Goal: Download file/media: Obtain a digital file from the website

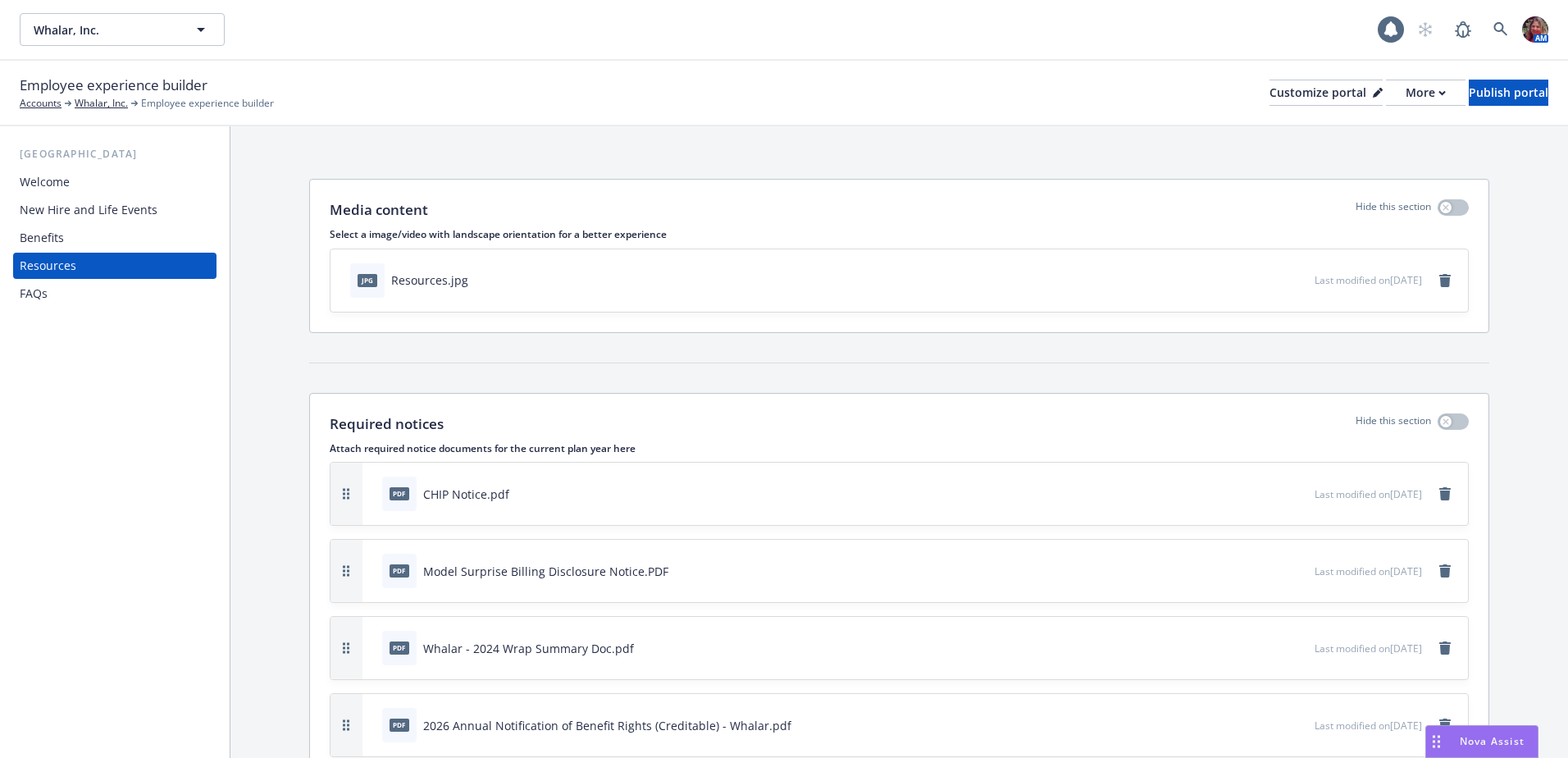
scroll to position [246, 0]
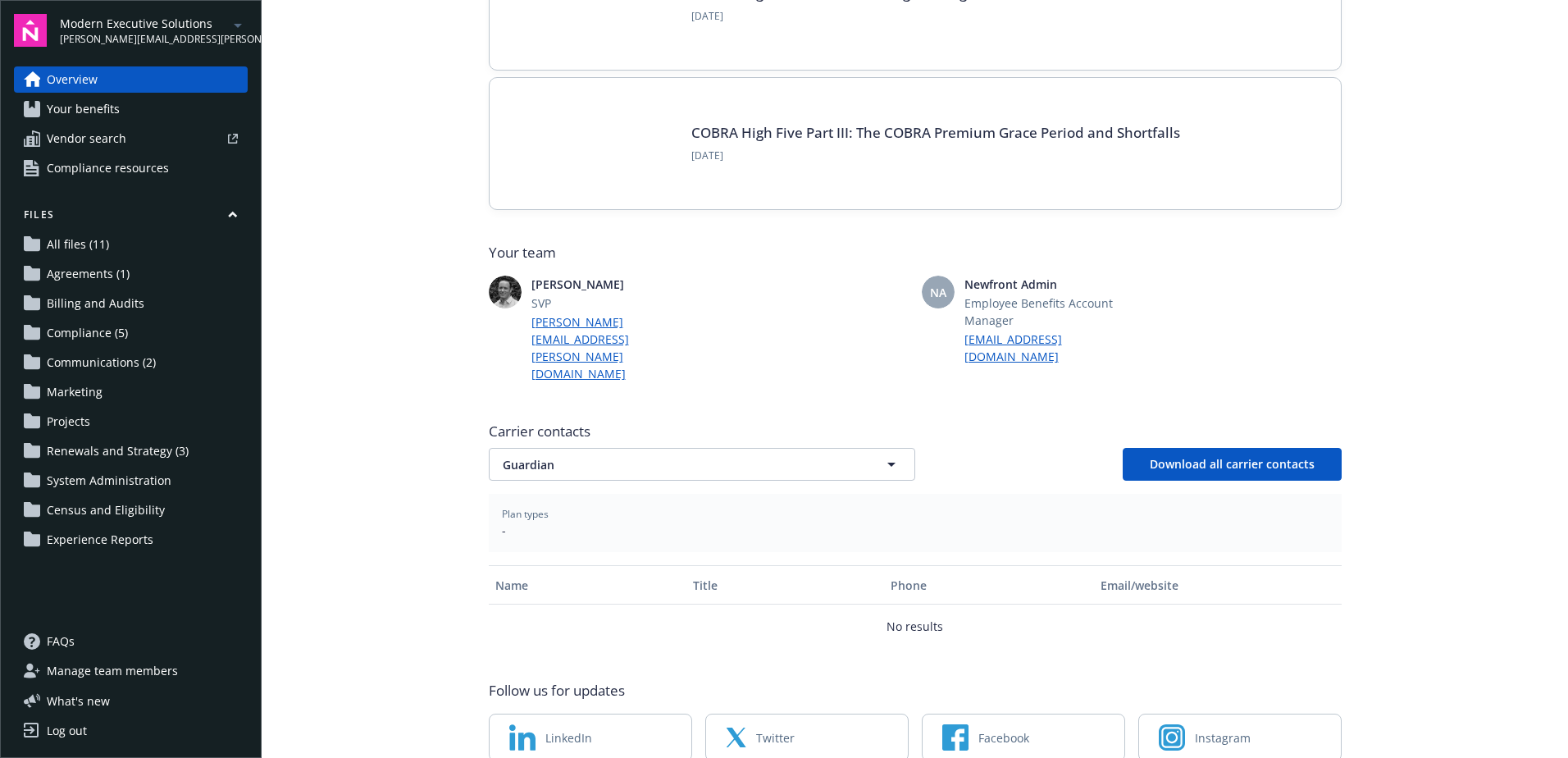
scroll to position [287, 0]
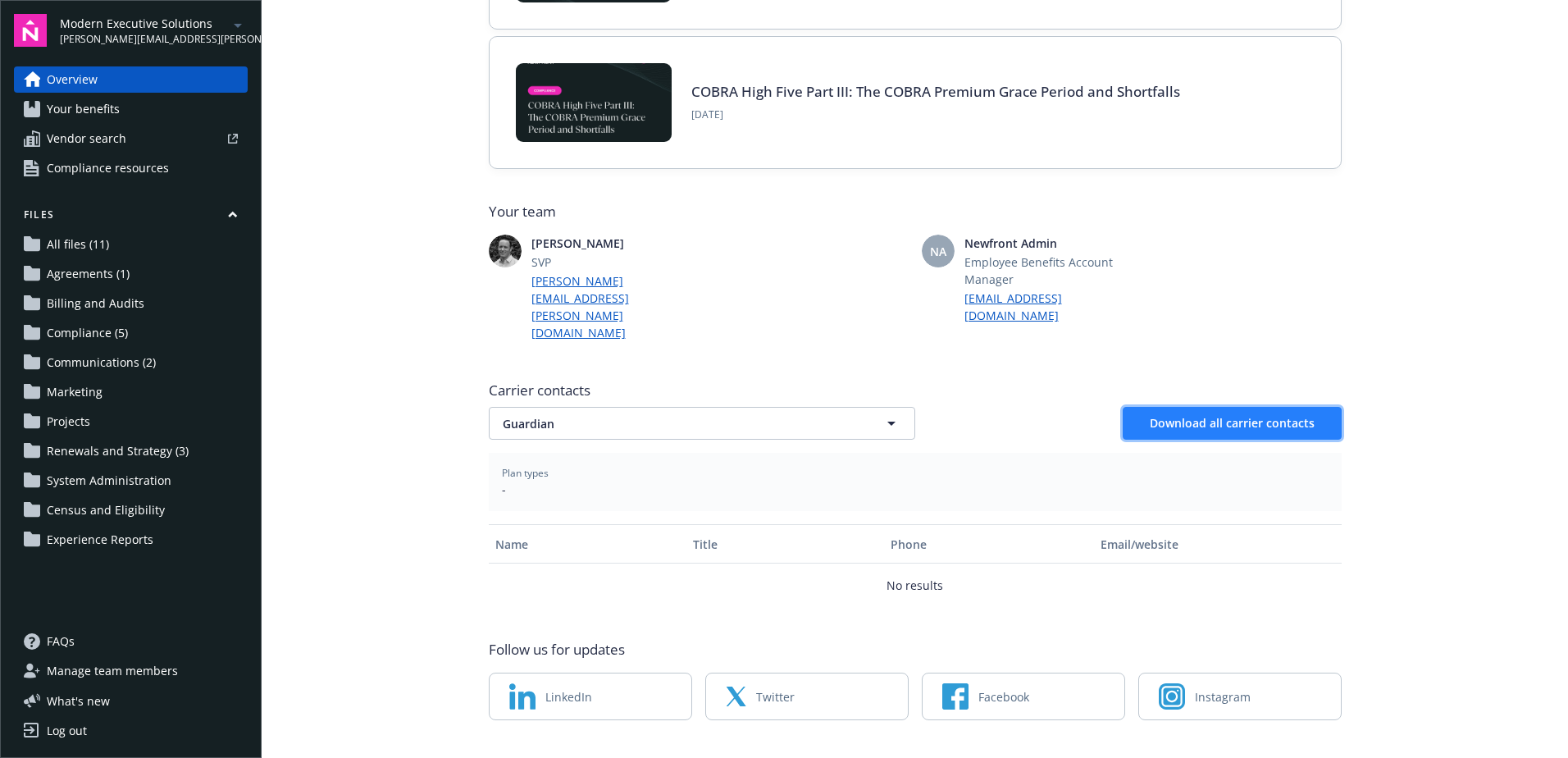
click at [1196, 415] on span "Download all carrier contacts" at bounding box center [1232, 423] width 165 height 16
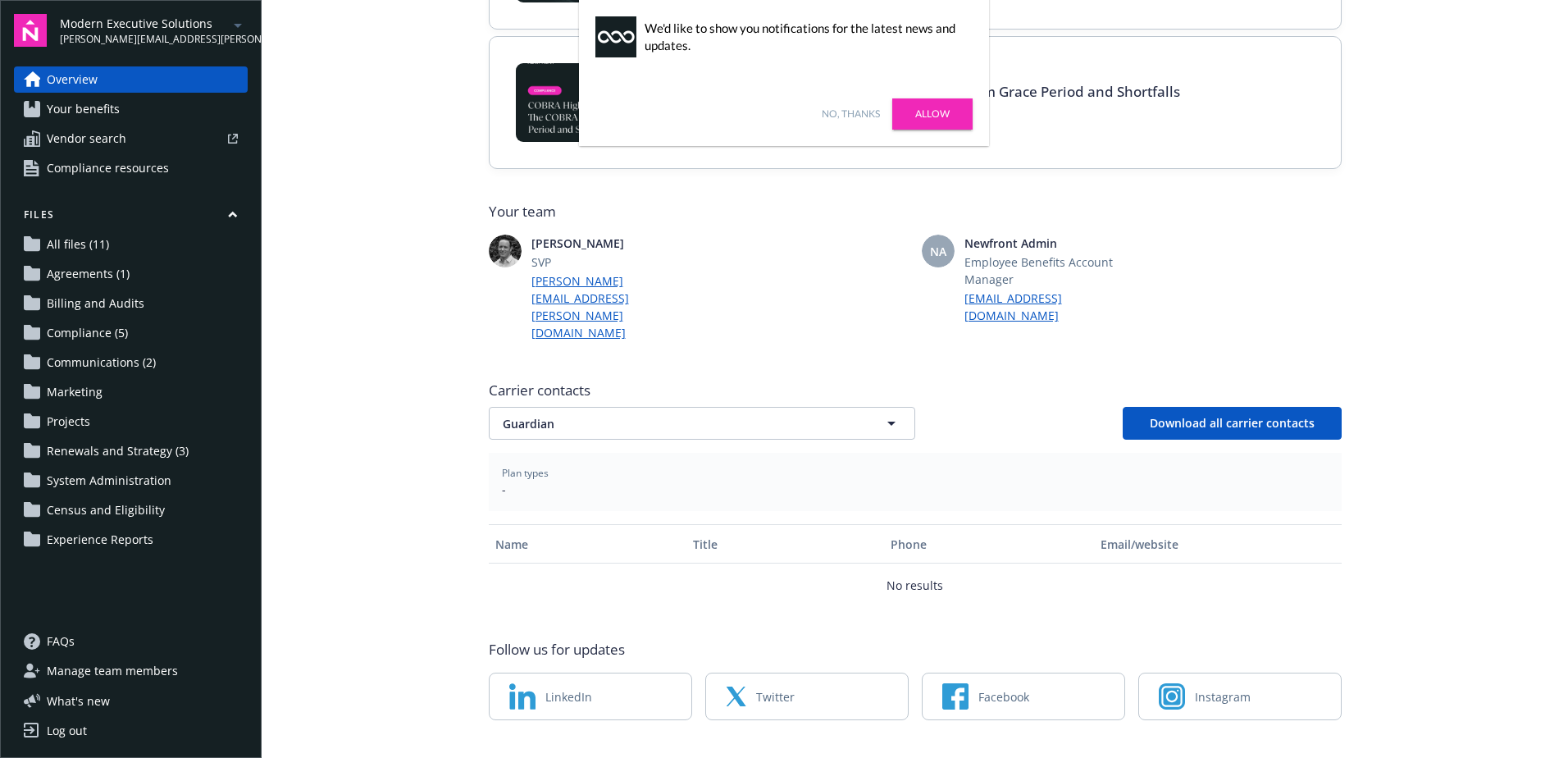
click at [987, 250] on div "[PERSON_NAME] SVP [PERSON_NAME][EMAIL_ADDRESS][PERSON_NAME][DOMAIN_NAME] NA New…" at bounding box center [916, 287] width 853 height 106
